Goal: Find specific page/section: Locate a particular part of the current website

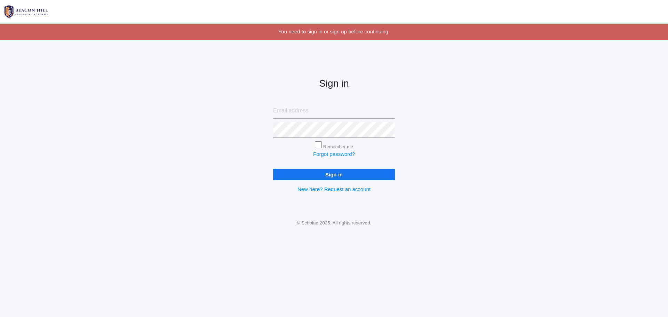
type input "annaaliselove@gmail.com"
click at [305, 175] on input "Sign in" at bounding box center [334, 174] width 122 height 11
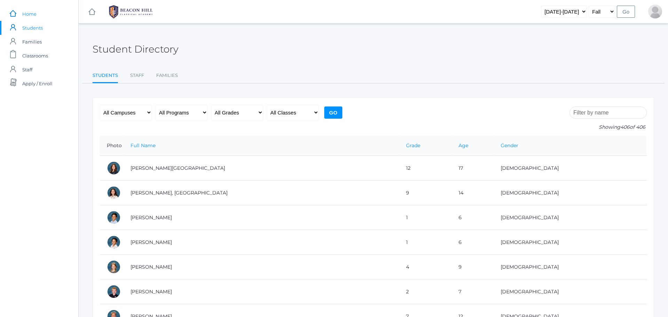
click at [31, 18] on span "Home" at bounding box center [29, 14] width 14 height 14
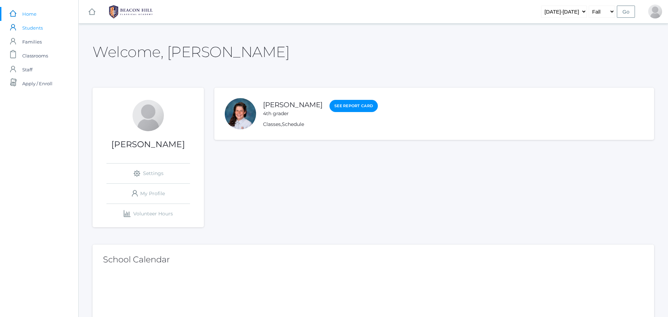
click at [33, 27] on span "Students" at bounding box center [32, 28] width 21 height 14
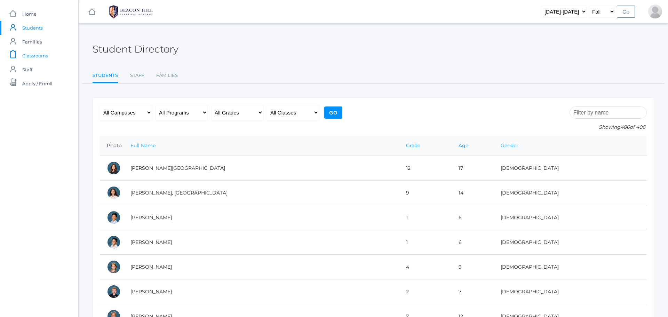
click at [33, 57] on span "Classrooms" at bounding box center [35, 56] width 26 height 14
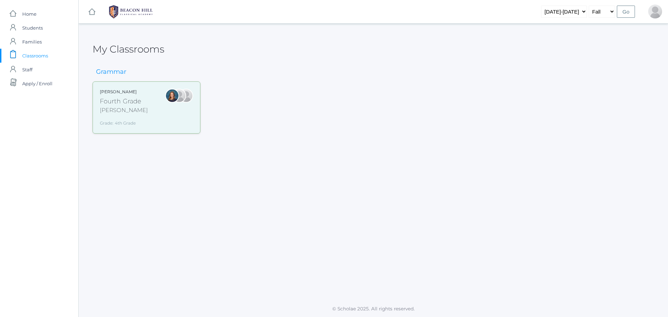
click at [105, 104] on div "Fourth Grade" at bounding box center [124, 101] width 48 height 9
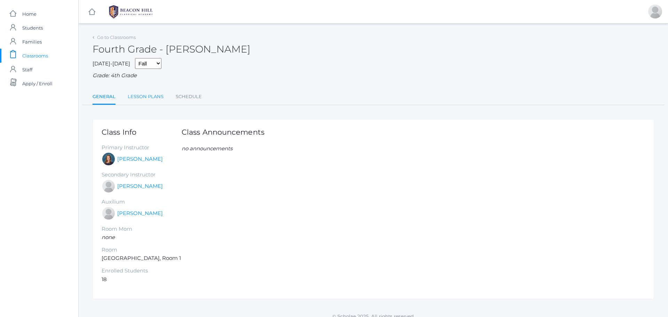
click at [156, 95] on link "Lesson Plans" at bounding box center [146, 97] width 36 height 14
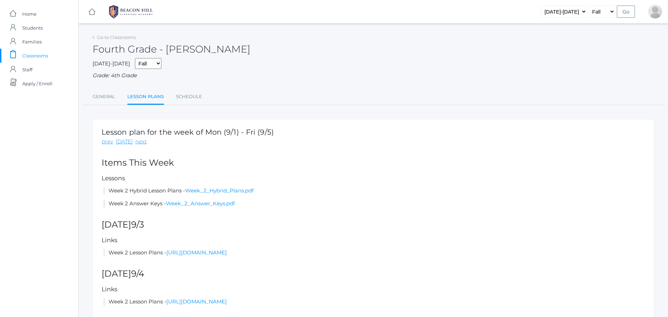
scroll to position [78, 0]
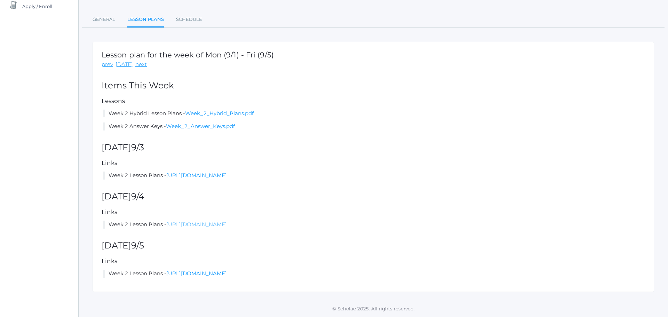
click at [227, 225] on link "https://docs.google.com/document/d/1t7s4WvZiUTWo1GylFuraA_faNb4yjCen2iFheyvQdmk…" at bounding box center [196, 224] width 61 height 7
